Goal: Check status: Check status

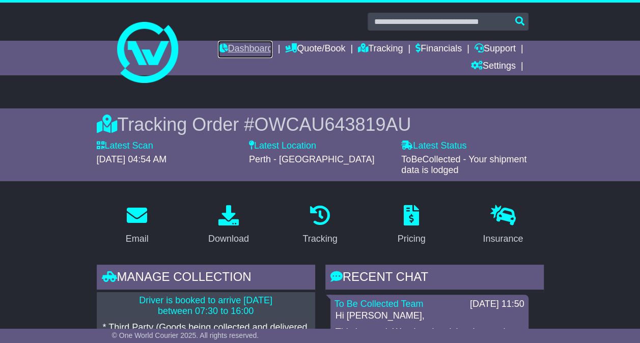
click at [254, 49] on link "Dashboard" at bounding box center [245, 49] width 55 height 17
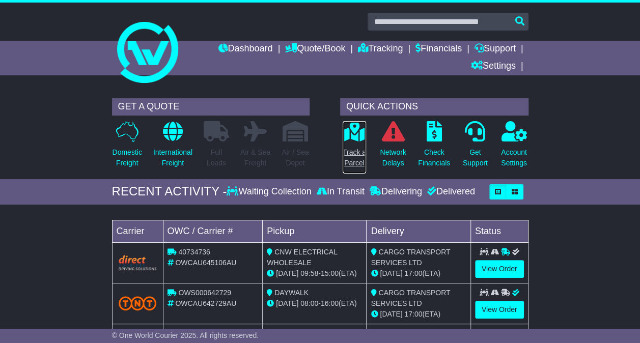
click at [349, 150] on p "Track a Parcel" at bounding box center [354, 157] width 23 height 21
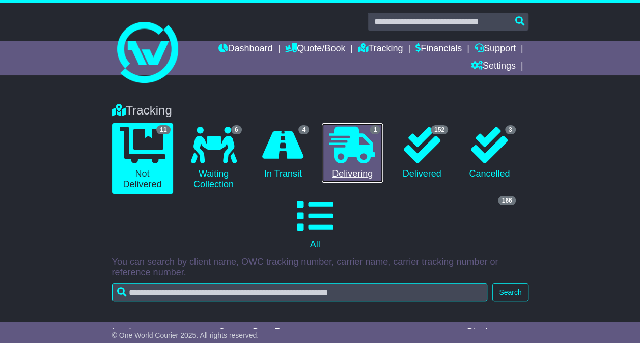
click at [354, 170] on link "1 Delivering" at bounding box center [352, 153] width 61 height 60
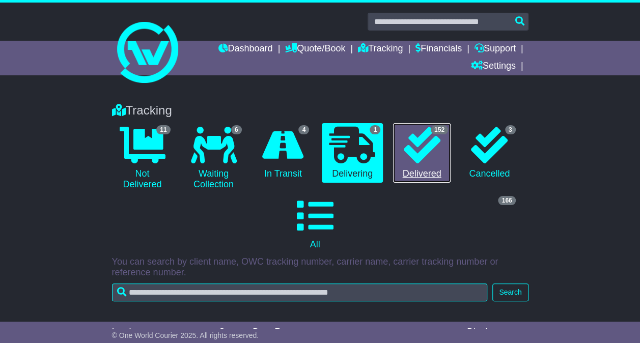
click at [442, 164] on link "152 Delivered" at bounding box center [422, 153] width 58 height 60
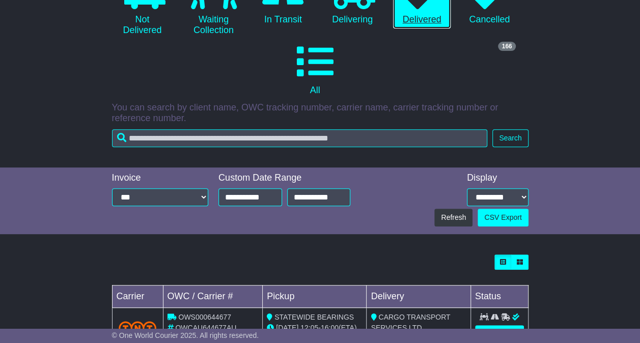
scroll to position [51, 0]
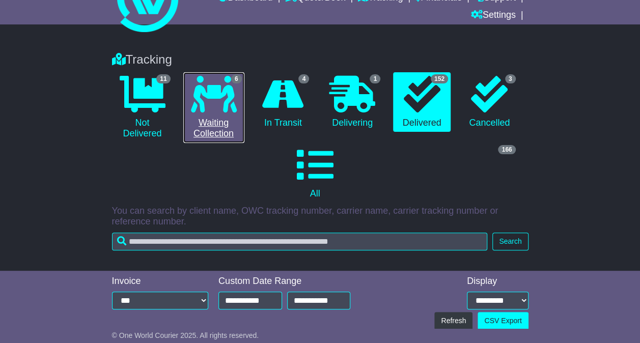
click at [223, 84] on icon at bounding box center [214, 94] width 46 height 37
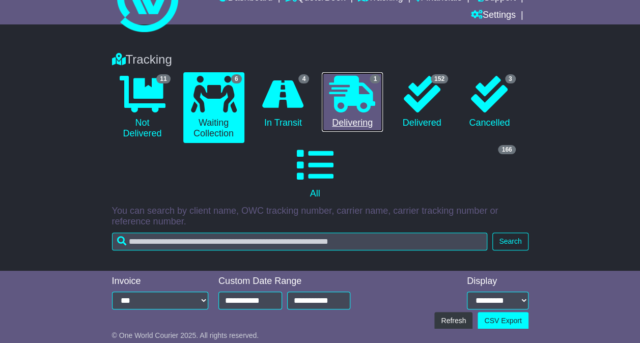
click at [342, 97] on icon at bounding box center [353, 94] width 46 height 37
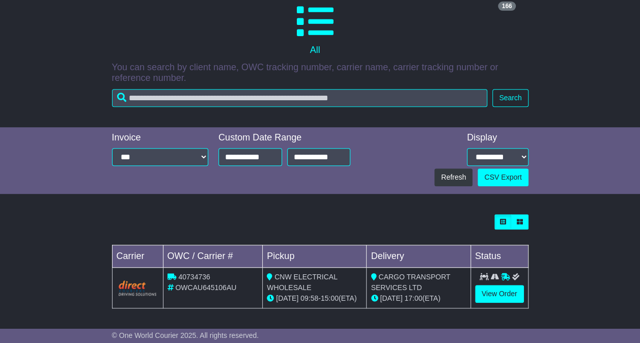
scroll to position [0, 0]
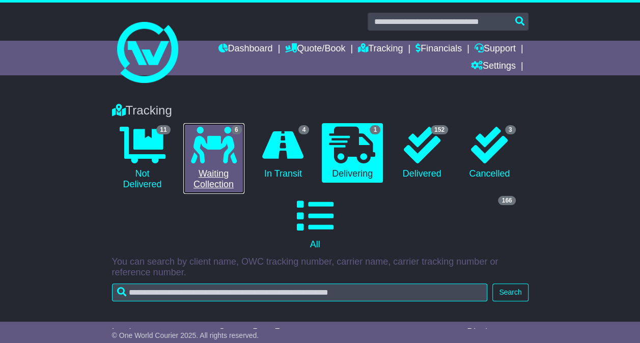
click at [238, 146] on link "6 Waiting Collection" at bounding box center [213, 158] width 61 height 71
